Goal: Task Accomplishment & Management: Use online tool/utility

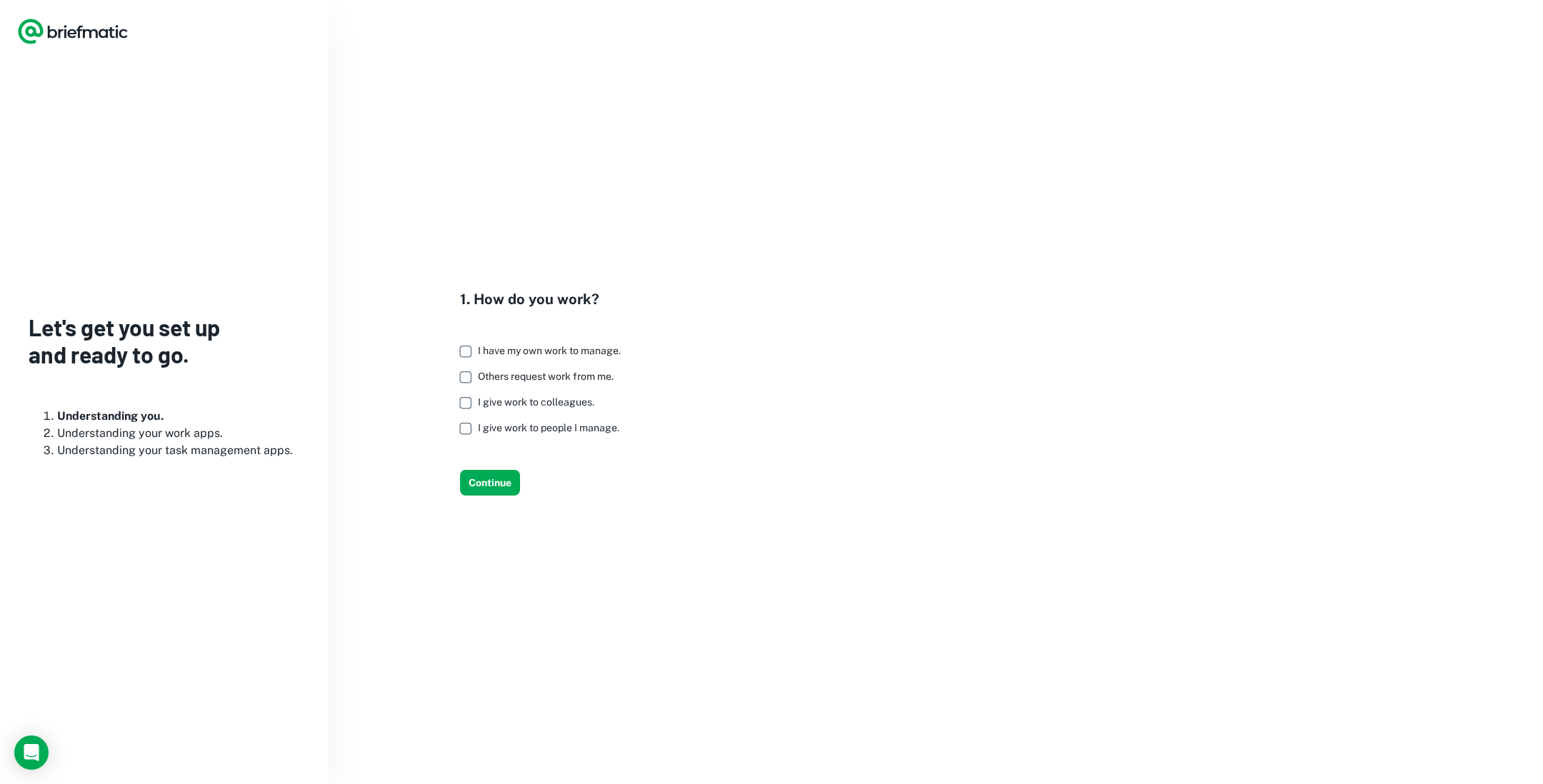
click at [555, 378] on span "Others request work from me." at bounding box center [545, 376] width 136 height 11
drag, startPoint x: 491, startPoint y: 484, endPoint x: 508, endPoint y: 486, distance: 17.1
click at [491, 484] on button "Continue" at bounding box center [490, 483] width 60 height 26
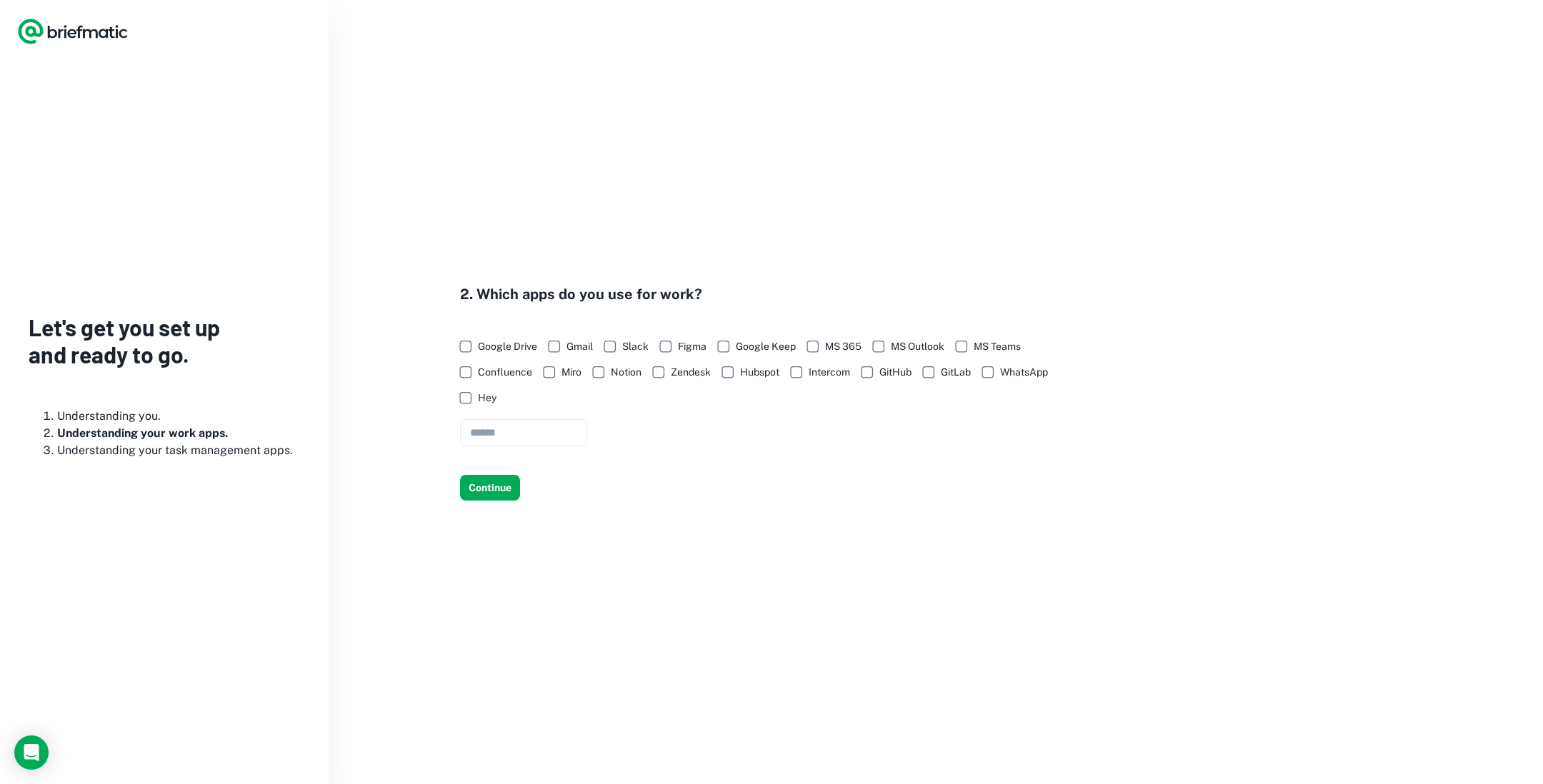
drag, startPoint x: 502, startPoint y: 342, endPoint x: 478, endPoint y: 447, distance: 107.7
click at [502, 343] on span "Google Drive" at bounding box center [507, 346] width 59 height 16
drag, startPoint x: 479, startPoint y: 492, endPoint x: 570, endPoint y: 491, distance: 91.0
click at [480, 492] on button "Continue" at bounding box center [490, 488] width 60 height 26
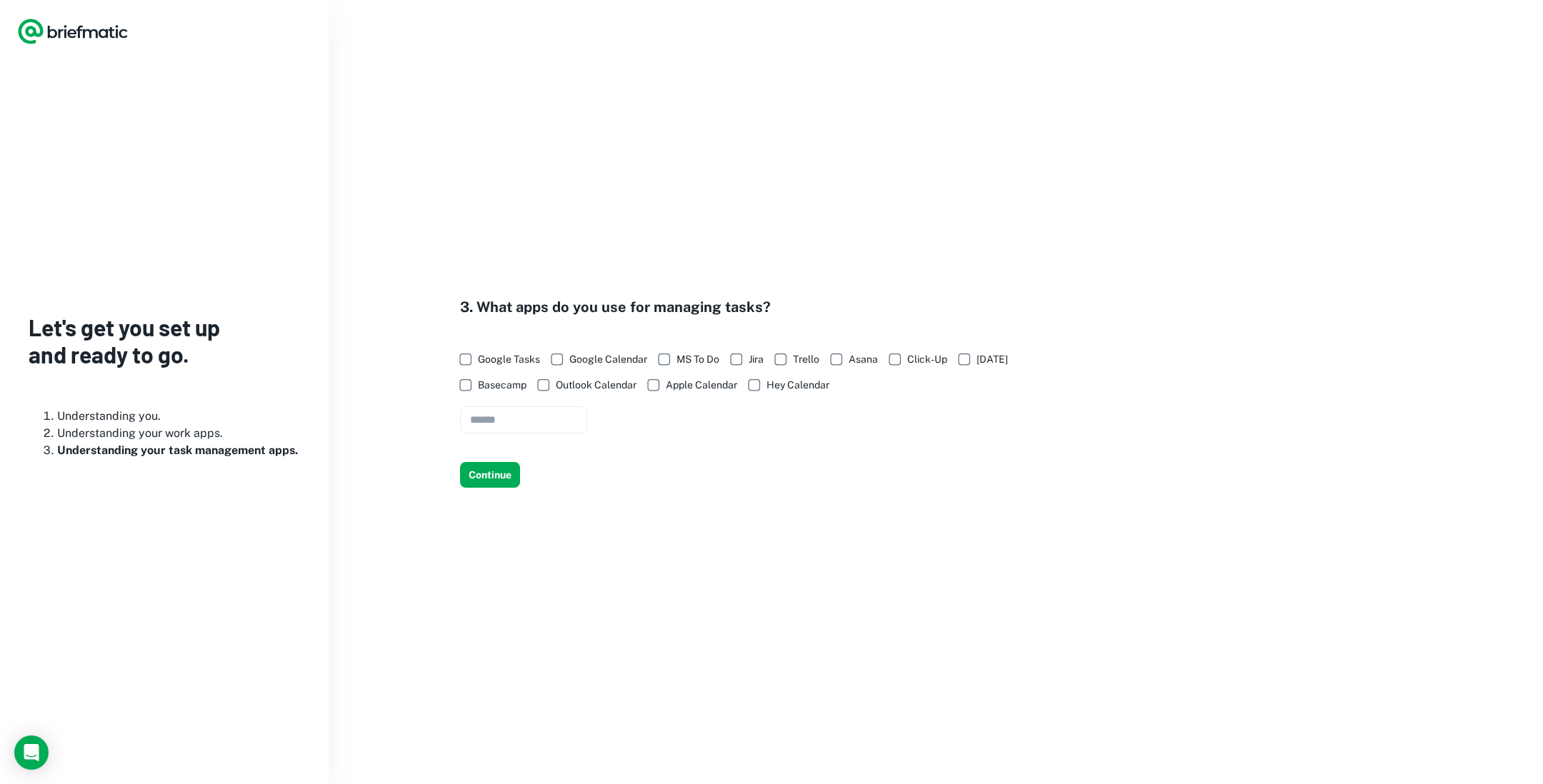
click at [499, 361] on span "Google Tasks" at bounding box center [508, 359] width 62 height 16
click at [497, 485] on button "Continue" at bounding box center [490, 475] width 60 height 26
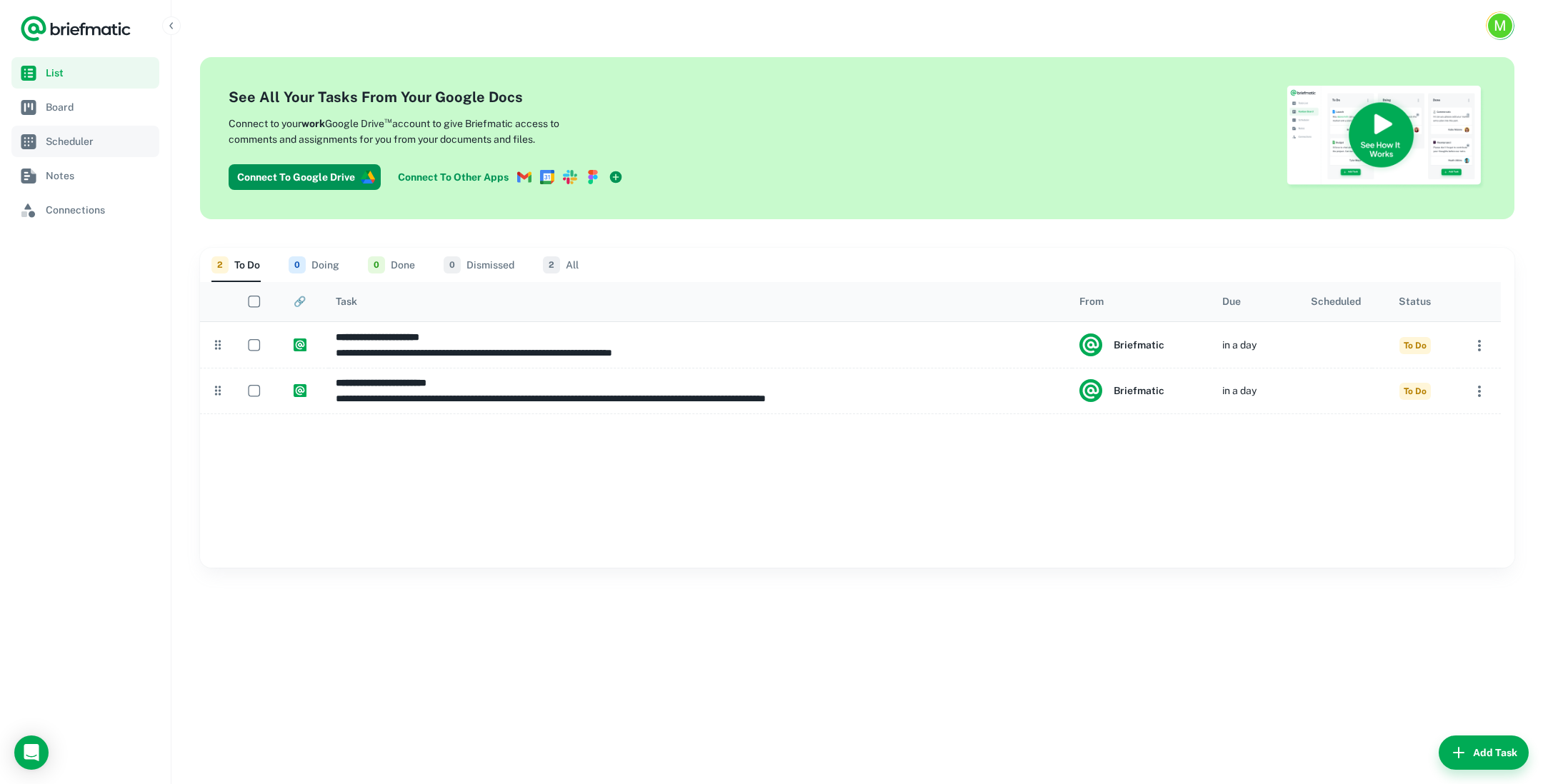
click at [69, 148] on span "Scheduler" at bounding box center [99, 141] width 108 height 16
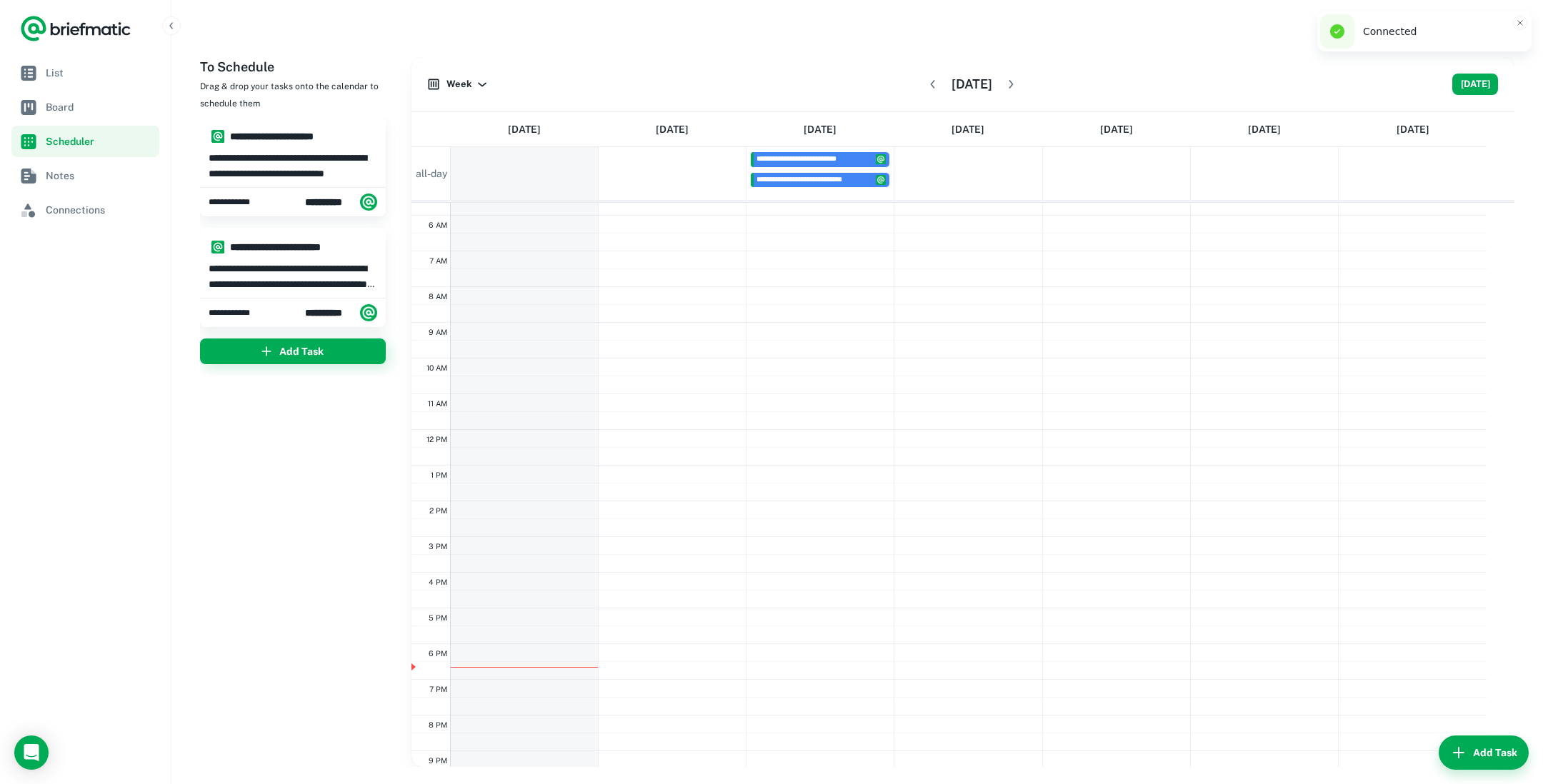
scroll to position [158, 0]
click at [1462, 88] on button "[DATE]" at bounding box center [1475, 83] width 45 height 21
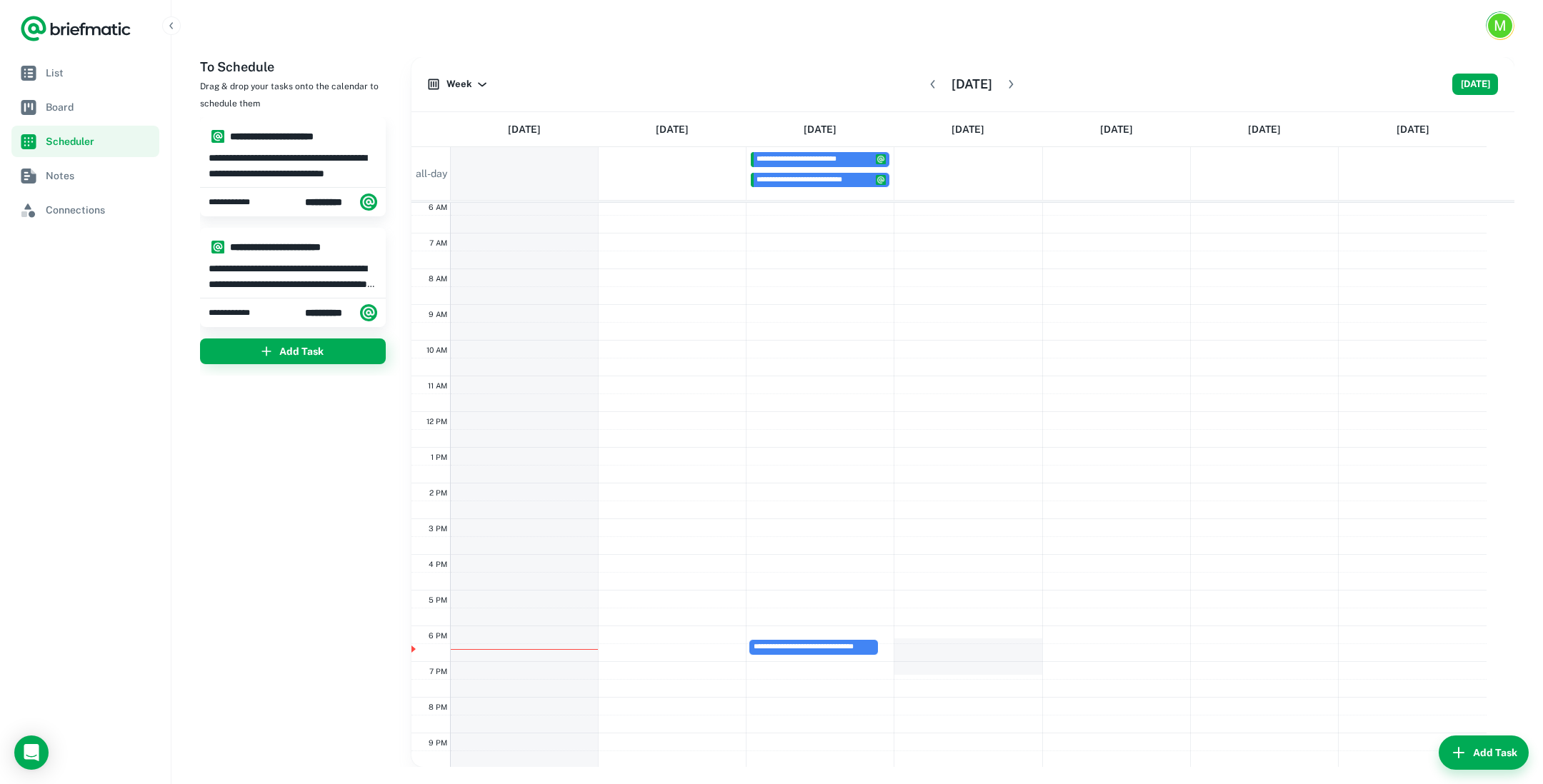
drag, startPoint x: 931, startPoint y: 648, endPoint x: 929, endPoint y: 669, distance: 21.1
click at [929, 669] on div "**********" at bounding box center [948, 411] width 1075 height 856
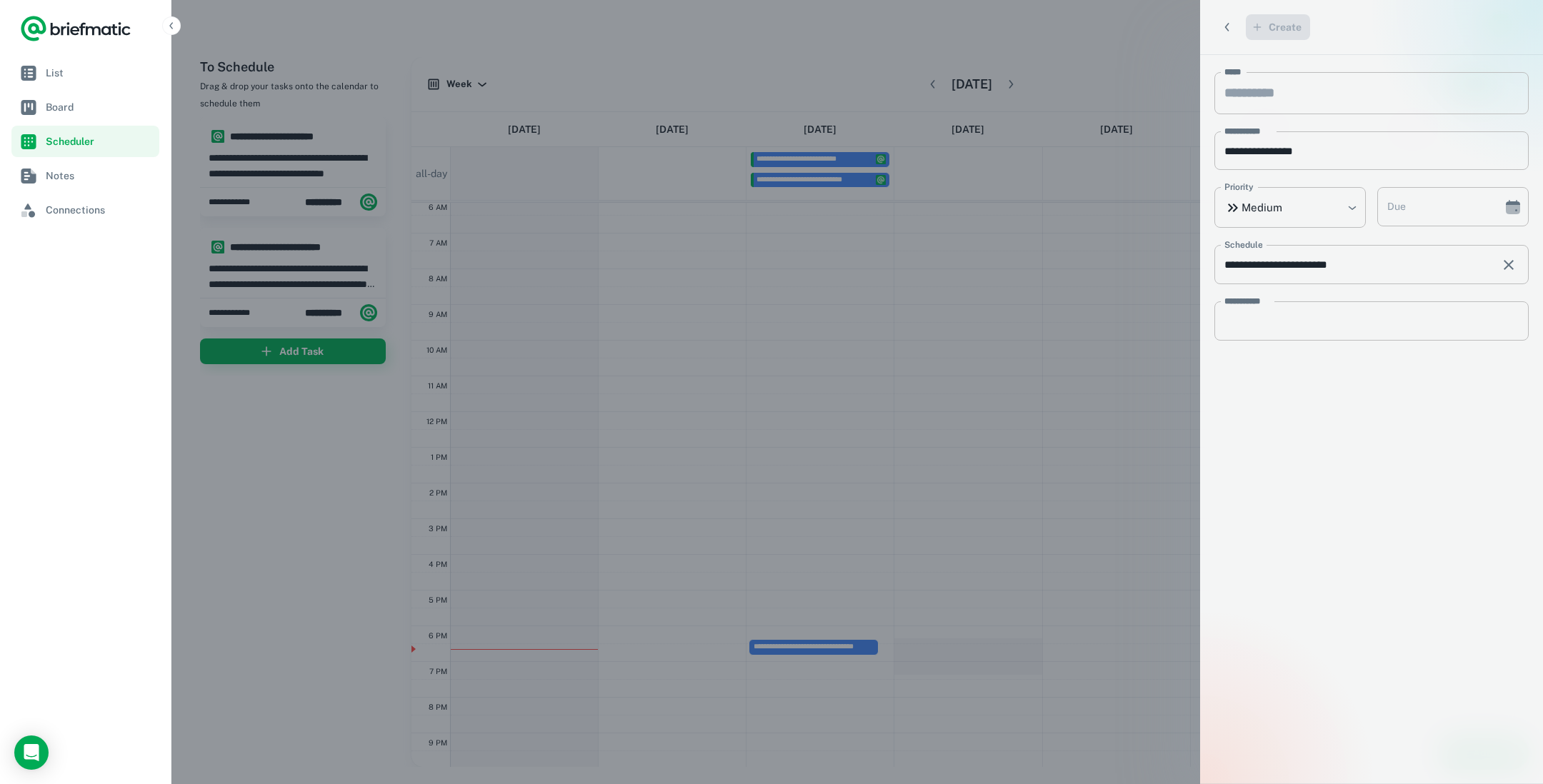
type input "**********"
type input "********"
click at [1267, 32] on button "Create" at bounding box center [1277, 27] width 64 height 26
